Goal: Navigation & Orientation: Go to known website

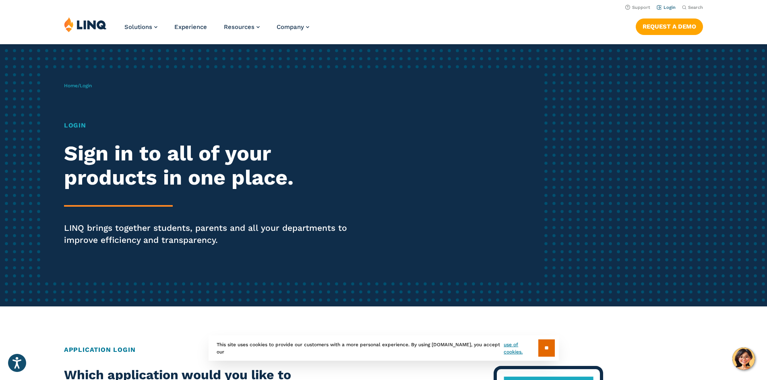
click at [670, 7] on link "Login" at bounding box center [665, 7] width 19 height 5
click at [671, 7] on link "Login" at bounding box center [665, 7] width 19 height 5
